Goal: Task Accomplishment & Management: Manage account settings

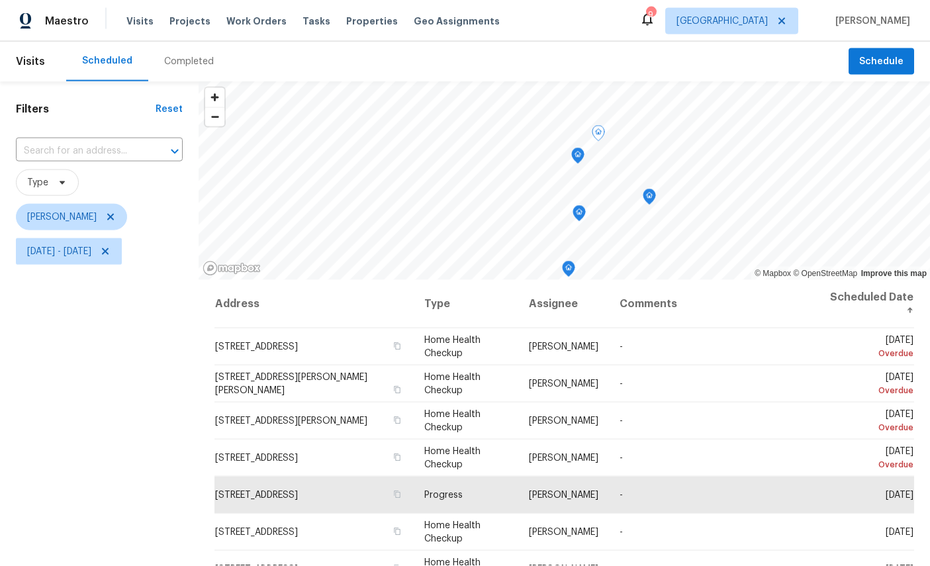
scroll to position [15, 0]
click at [579, 148] on icon "Map marker" at bounding box center [578, 155] width 12 height 15
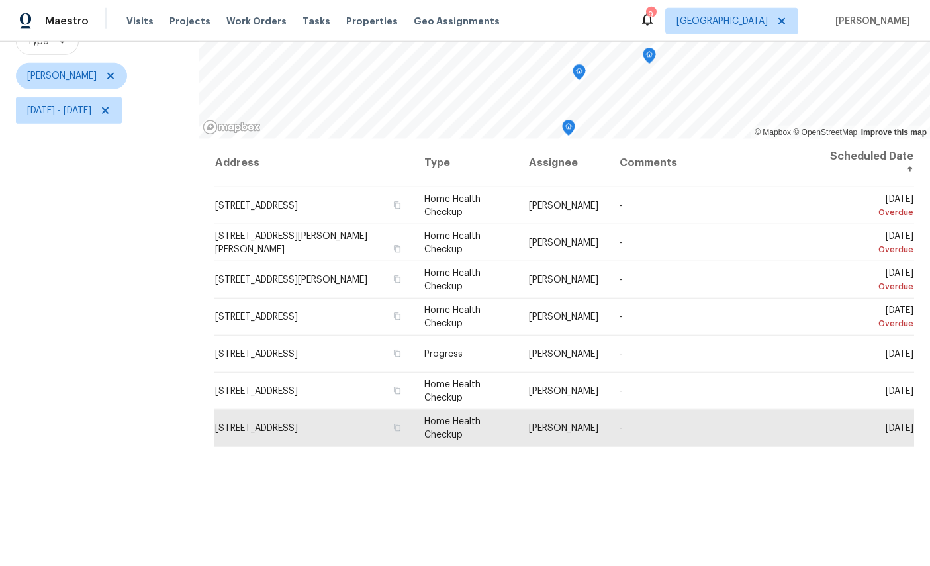
click at [0, 0] on icon at bounding box center [0, 0] width 0 height 0
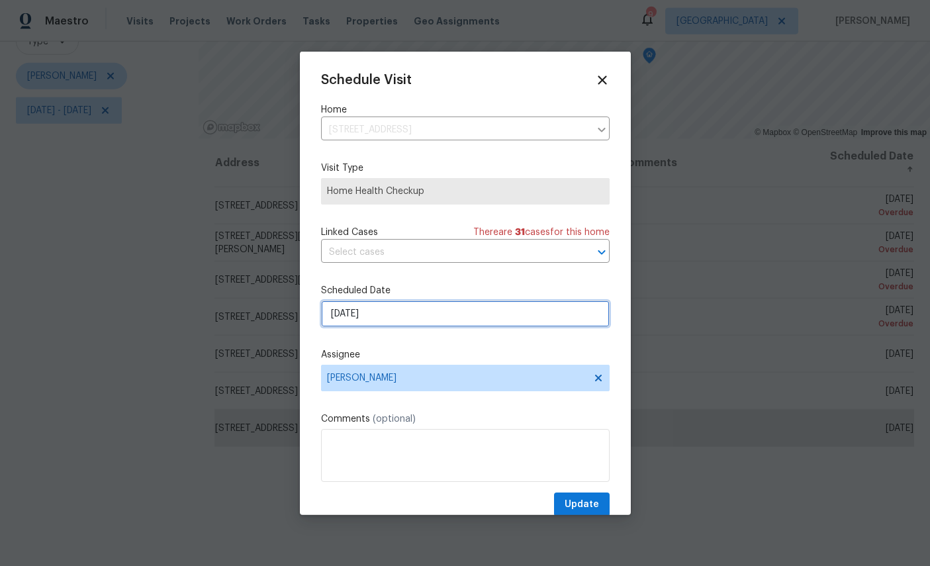
click at [446, 312] on input "[DATE]" at bounding box center [465, 313] width 289 height 26
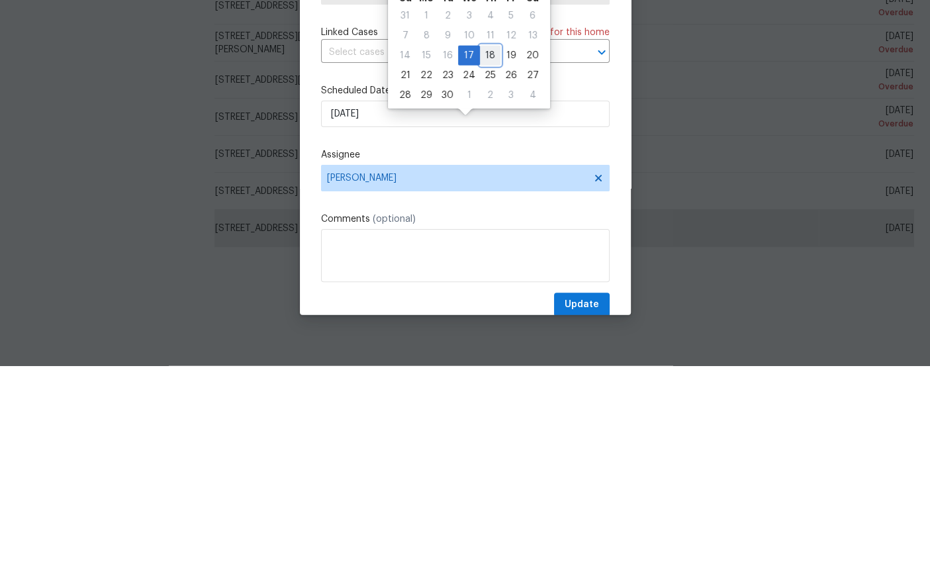
click at [489, 246] on div "18" at bounding box center [490, 255] width 21 height 19
type input "[DATE]"
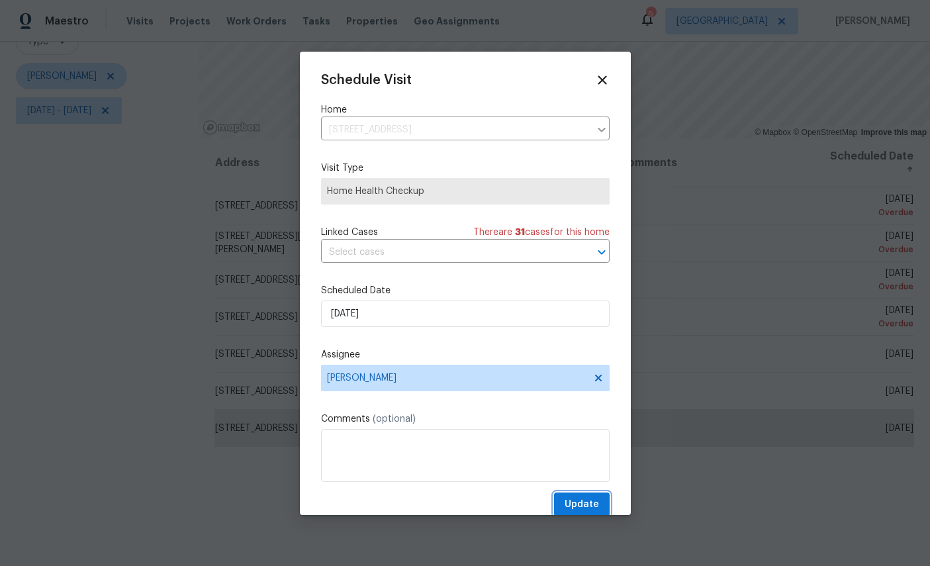
click at [579, 496] on button "Update" at bounding box center [582, 504] width 56 height 24
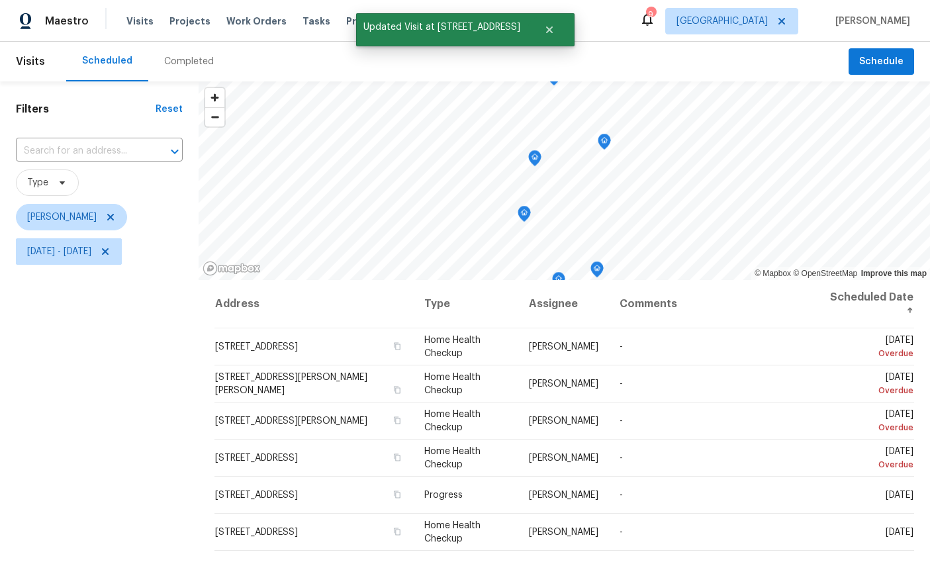
scroll to position [0, 0]
click at [540, 150] on icon "Map marker" at bounding box center [534, 158] width 13 height 17
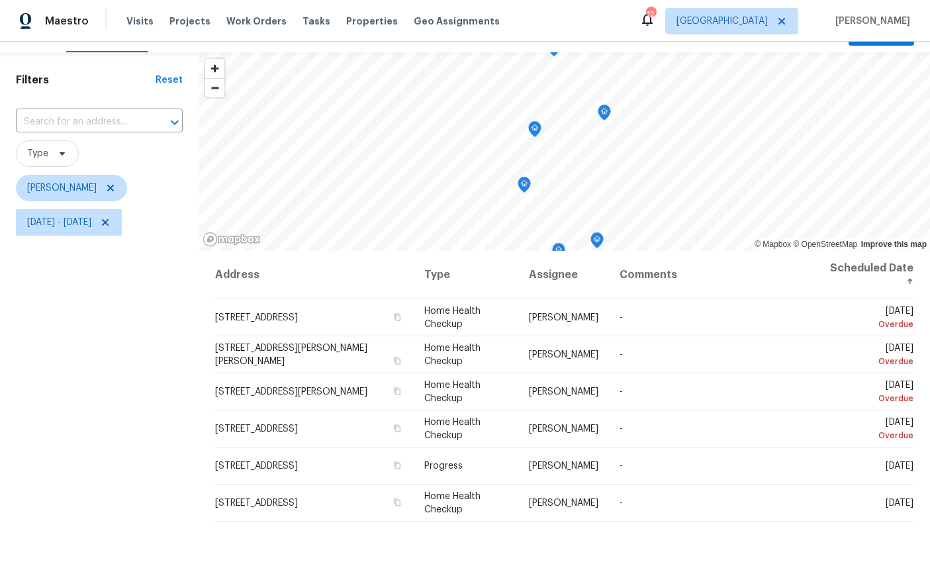
scroll to position [30, 0]
click at [556, 158] on icon "Map marker" at bounding box center [551, 152] width 13 height 17
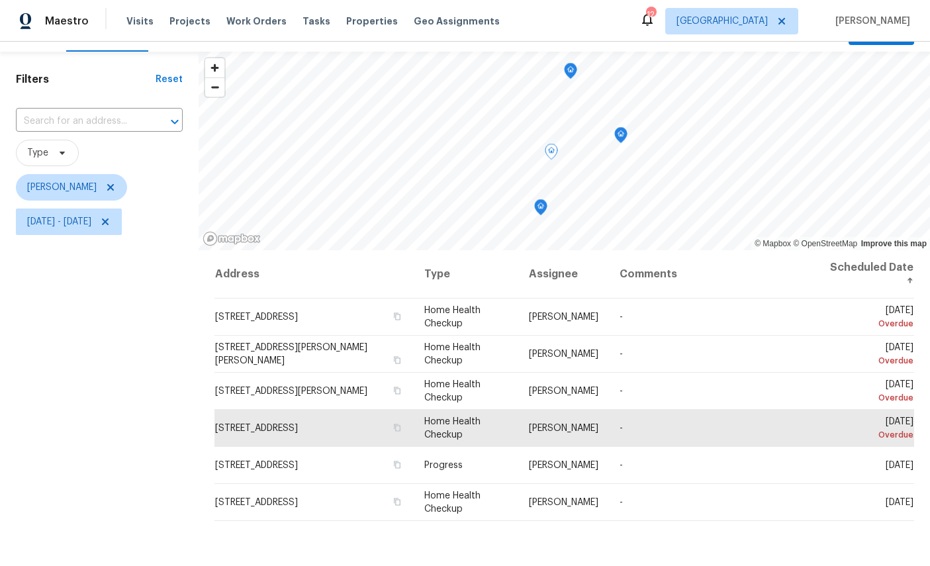
click at [623, 139] on icon "Map marker" at bounding box center [621, 135] width 12 height 15
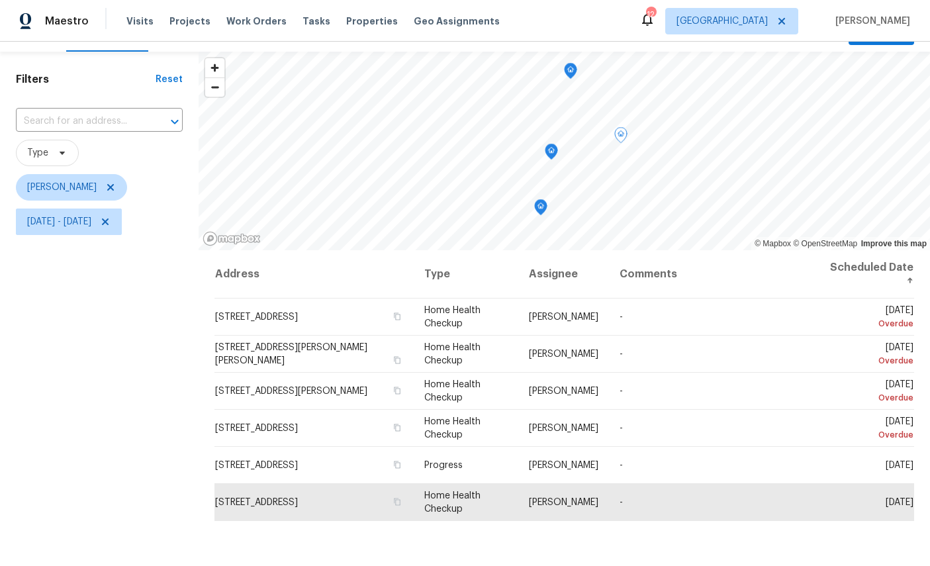
click at [140, 381] on div "Filters Reset ​ Type [PERSON_NAME][DATE] - [DATE]" at bounding box center [99, 377] width 199 height 651
click at [168, 418] on div "Filters Reset ​ Type [PERSON_NAME][DATE] - [DATE]" at bounding box center [99, 377] width 199 height 651
